Goal: Information Seeking & Learning: Learn about a topic

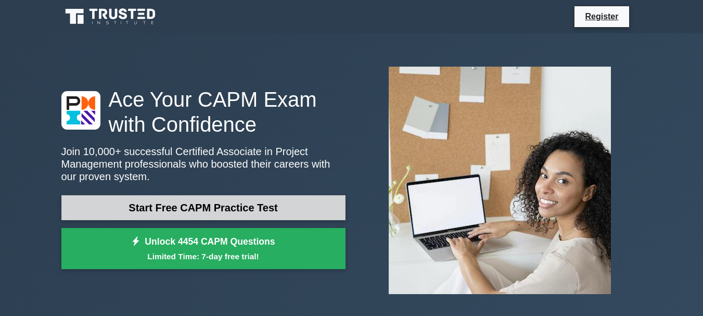
click at [267, 200] on link "Start Free CAPM Practice Test" at bounding box center [203, 207] width 284 height 25
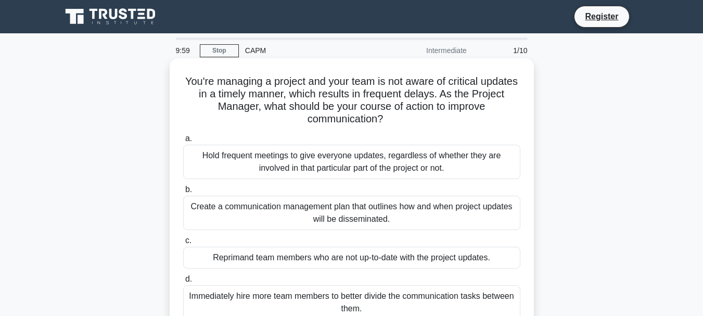
drag, startPoint x: 267, startPoint y: 200, endPoint x: 267, endPoint y: 192, distance: 8.8
click at [267, 192] on label "b. Create a communication management plan that outlines how and when project up…" at bounding box center [351, 206] width 337 height 47
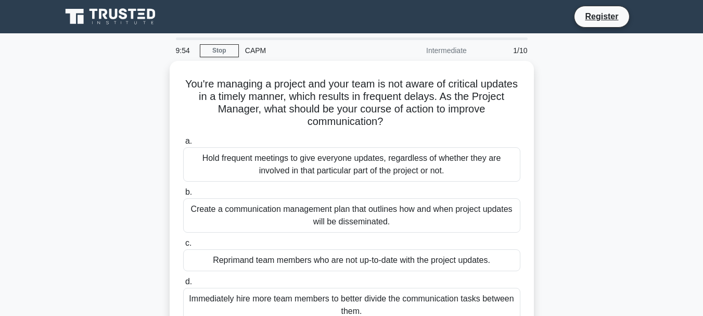
drag, startPoint x: 366, startPoint y: 147, endPoint x: 266, endPoint y: -27, distance: 200.5
click at [266, 0] on html "Register 9:54 Stop CAPM" at bounding box center [351, 281] width 703 height 562
